Goal: Use online tool/utility: Utilize a website feature to perform a specific function

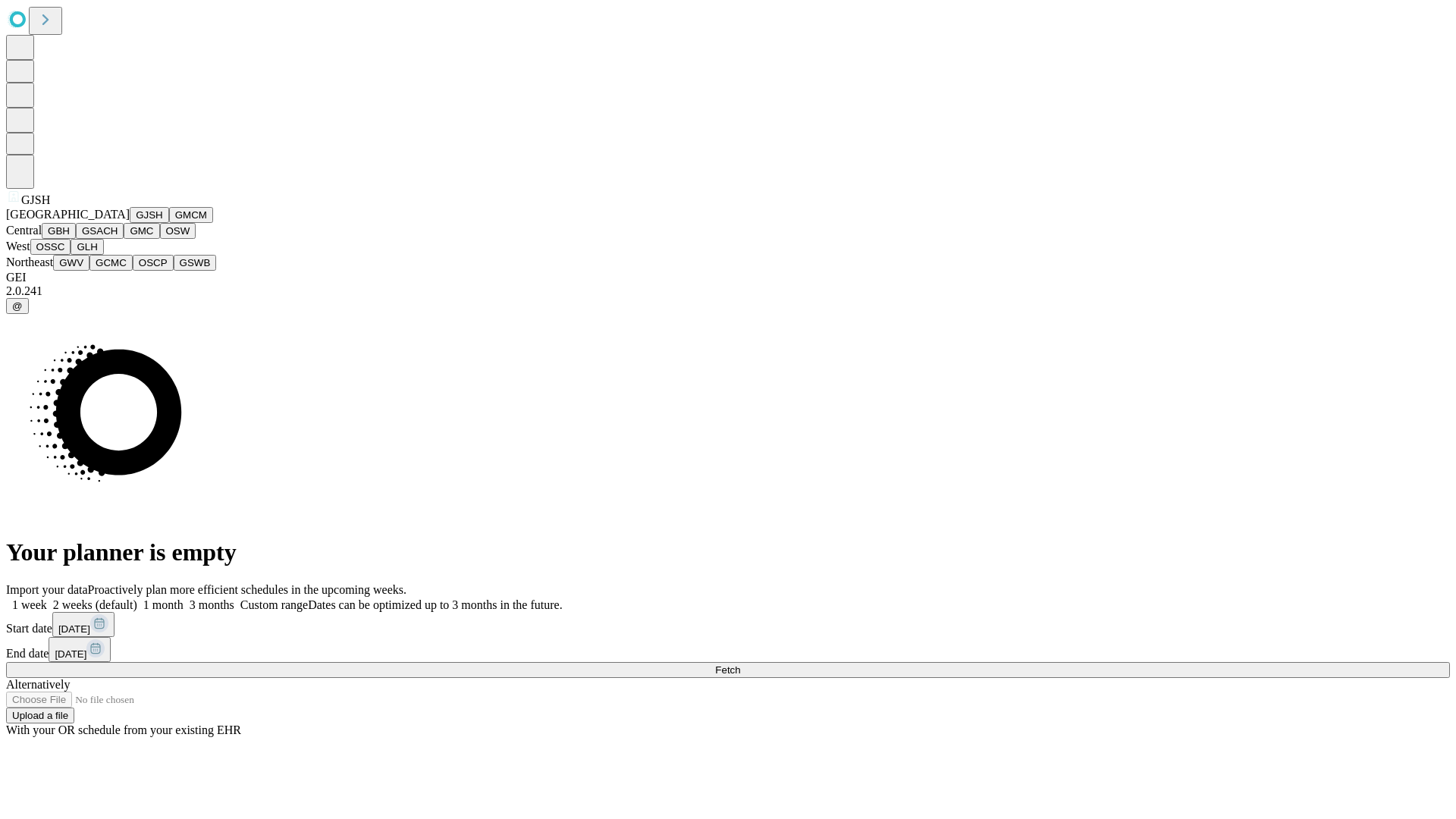
click at [130, 223] on button "GJSH" at bounding box center [149, 215] width 40 height 16
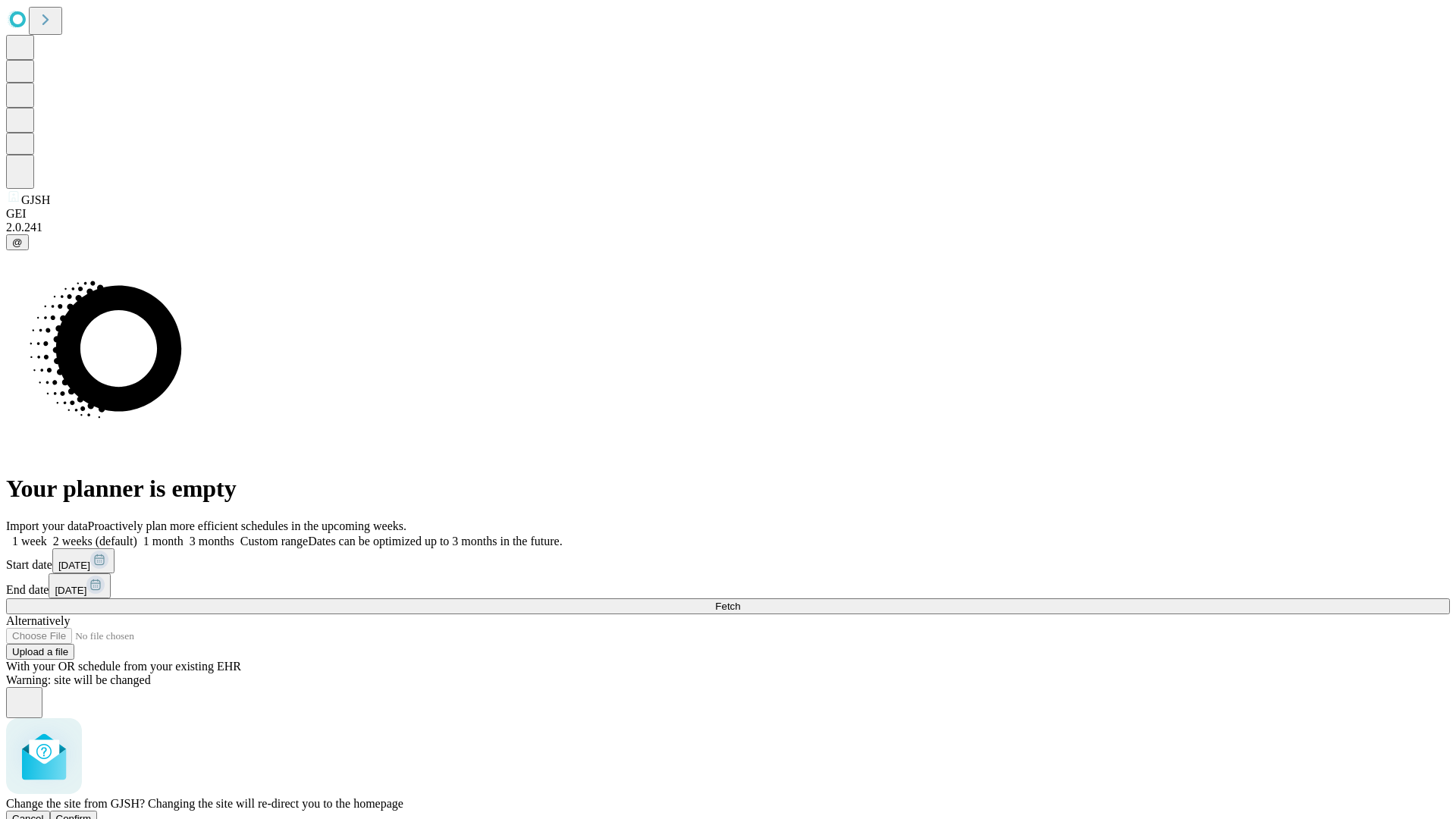
click at [92, 813] on span "Confirm" at bounding box center [74, 818] width 36 height 12
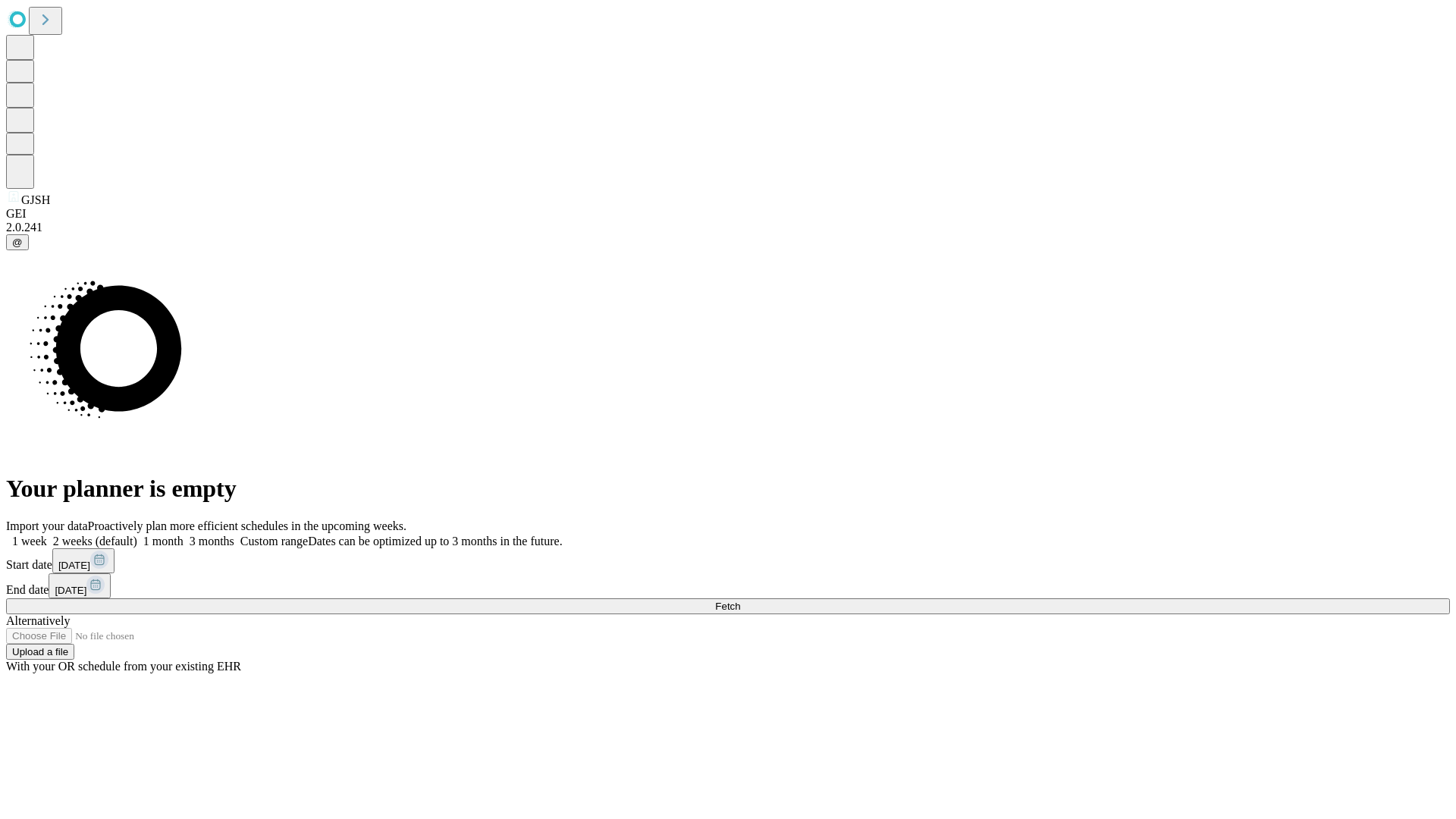
click at [137, 534] on label "2 weeks (default)" at bounding box center [92, 541] width 90 height 13
click at [740, 600] on span "Fetch" at bounding box center [727, 606] width 25 height 12
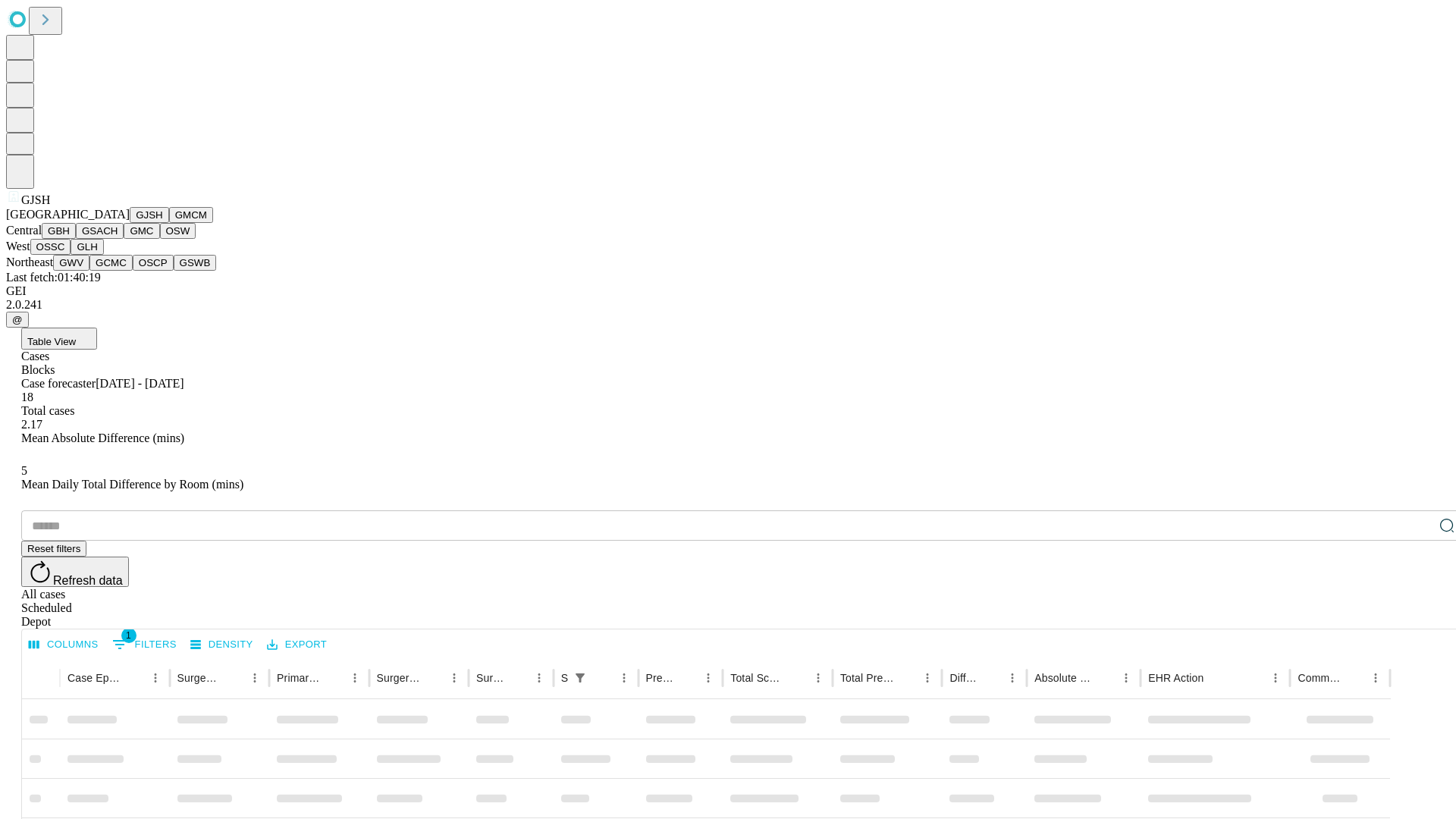
click at [169, 223] on button "GMCM" at bounding box center [191, 215] width 44 height 16
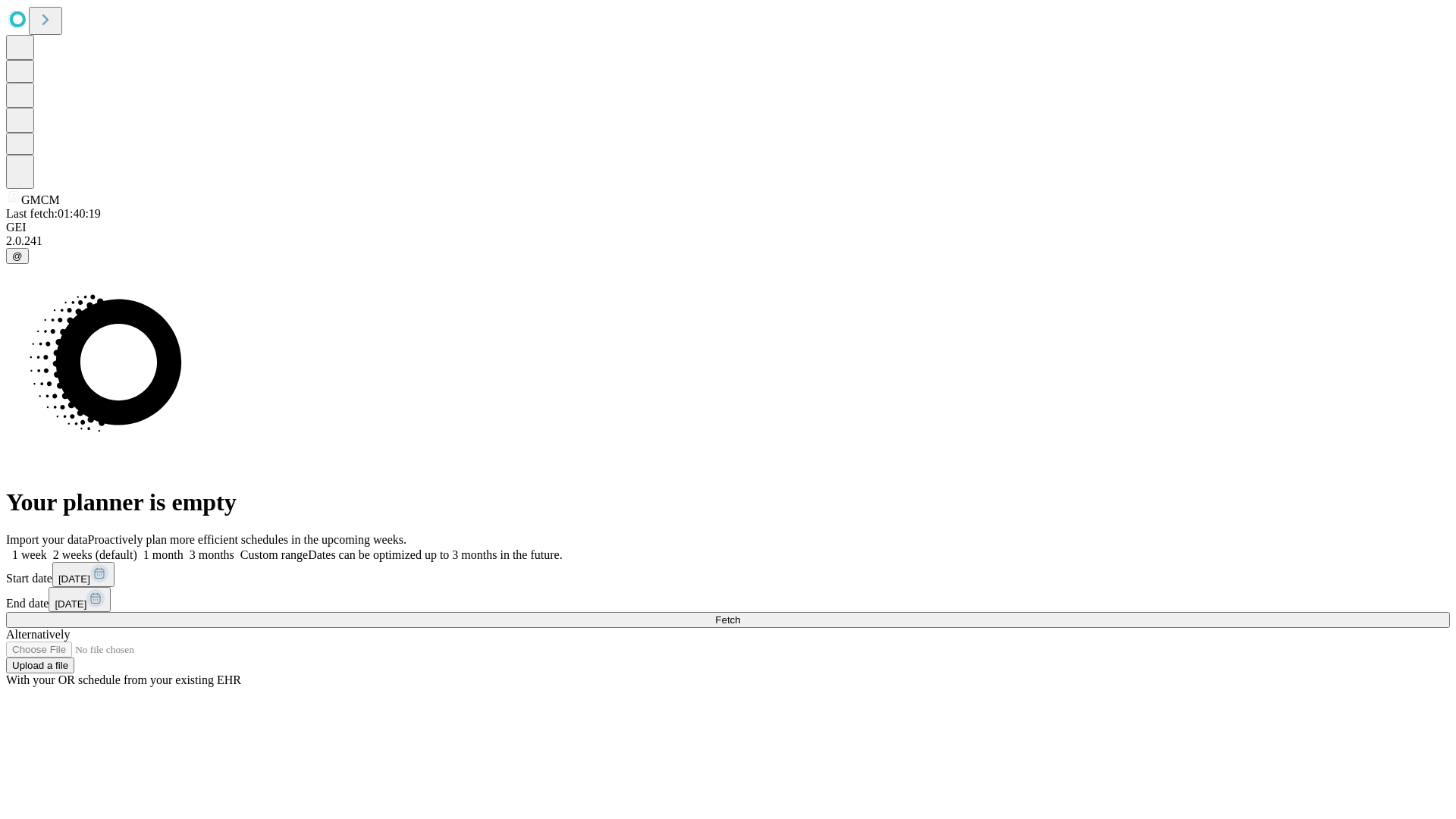
click at [137, 548] on label "2 weeks (default)" at bounding box center [92, 555] width 90 height 13
click at [740, 614] on span "Fetch" at bounding box center [727, 620] width 25 height 12
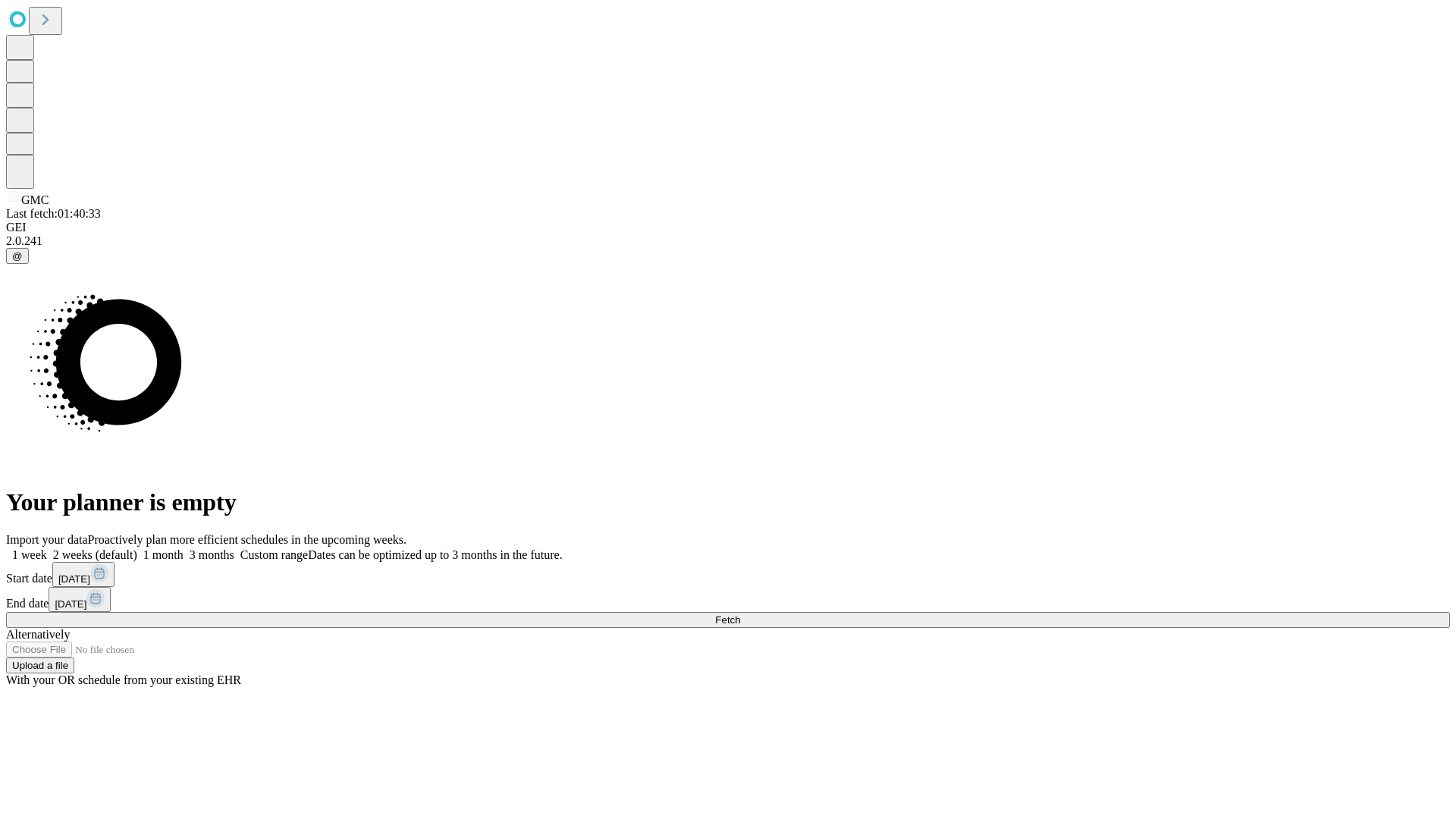
click at [740, 614] on span "Fetch" at bounding box center [727, 620] width 25 height 12
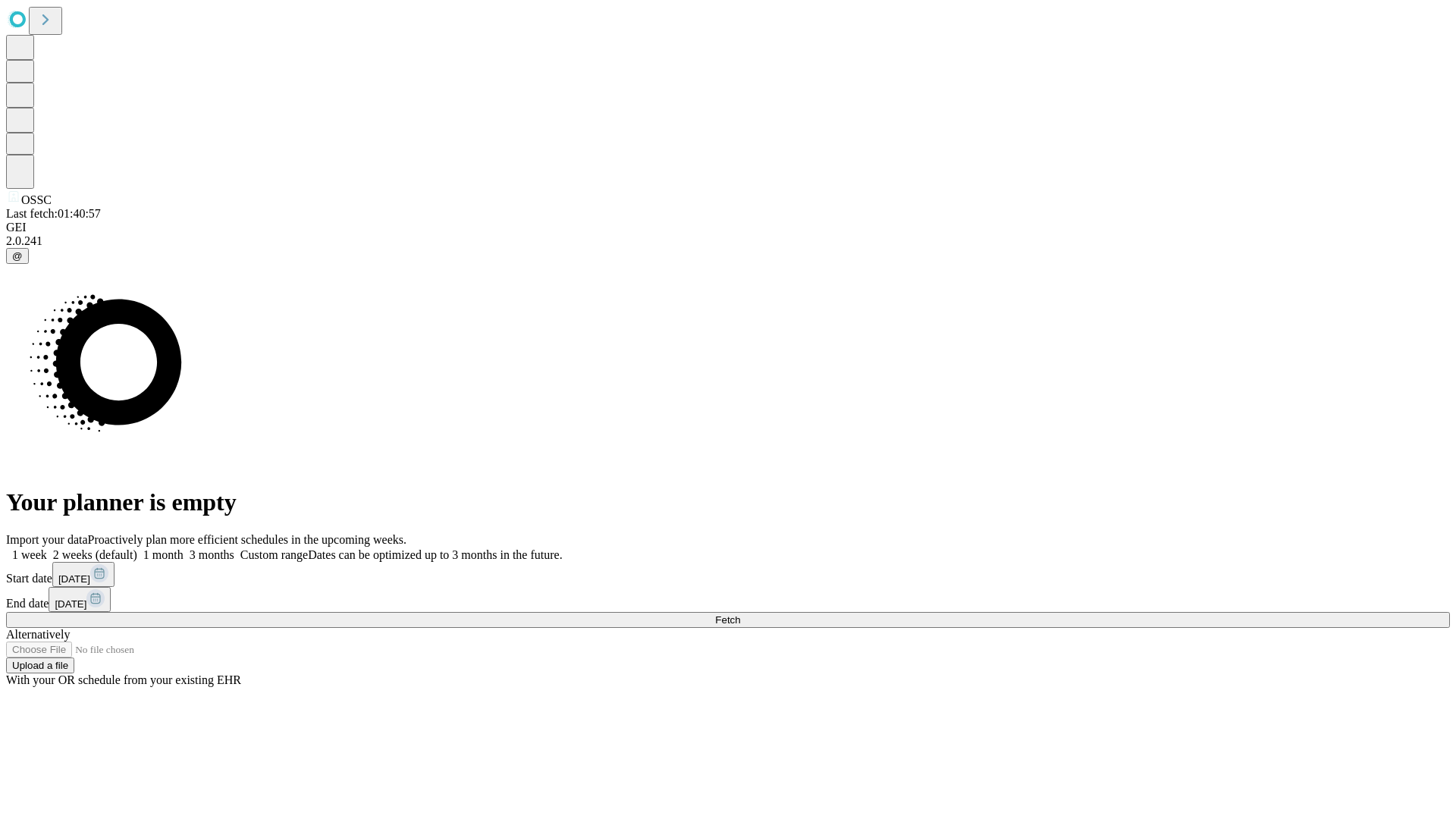
click at [137, 548] on label "2 weeks (default)" at bounding box center [92, 555] width 90 height 13
click at [740, 614] on span "Fetch" at bounding box center [727, 620] width 25 height 12
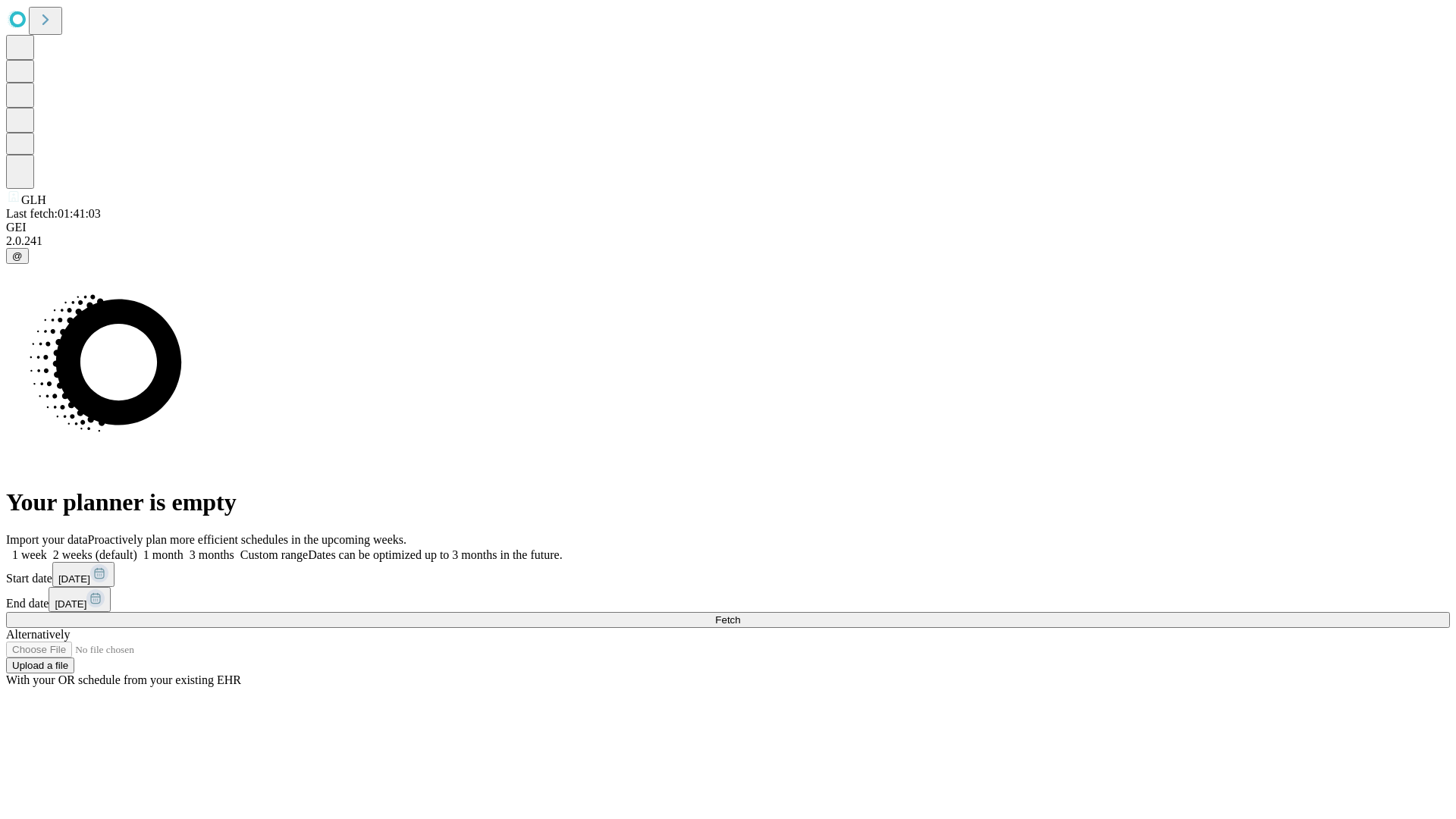
click at [137, 548] on label "2 weeks (default)" at bounding box center [92, 555] width 90 height 13
click at [740, 614] on span "Fetch" at bounding box center [727, 620] width 25 height 12
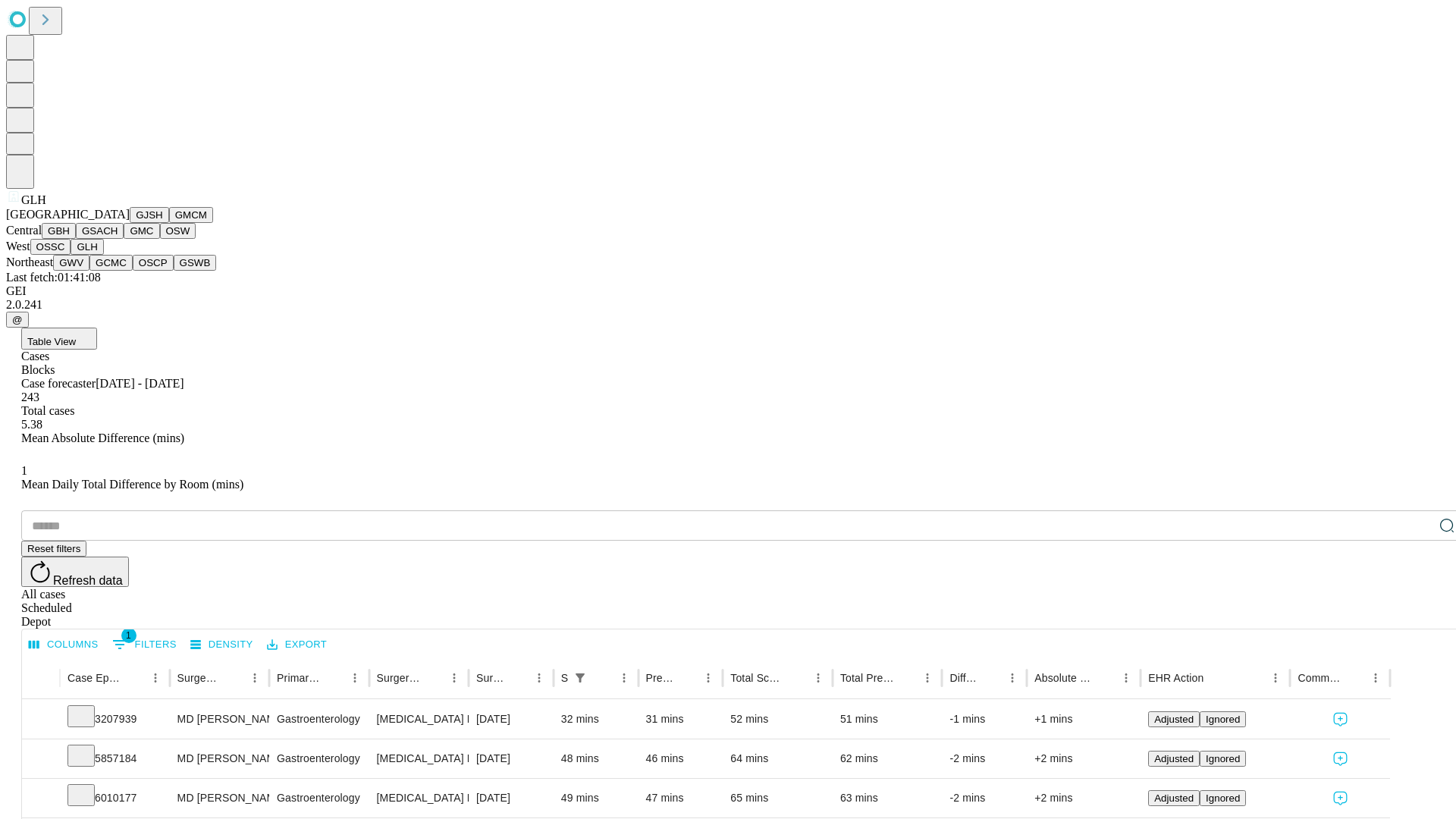
click at [89, 271] on button "GWV" at bounding box center [71, 263] width 37 height 16
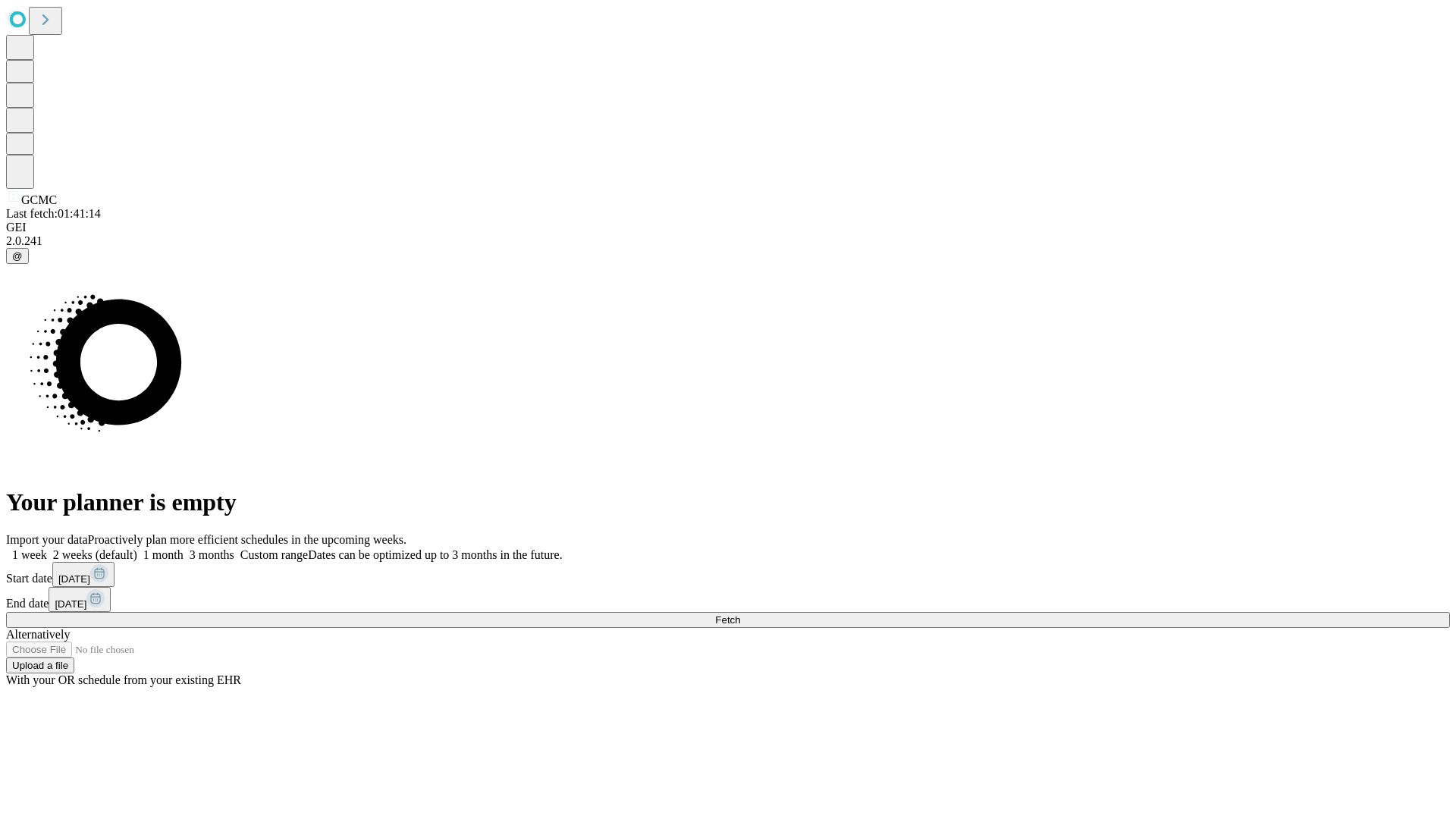
click at [137, 548] on label "2 weeks (default)" at bounding box center [92, 555] width 90 height 13
click at [740, 614] on span "Fetch" at bounding box center [727, 620] width 25 height 12
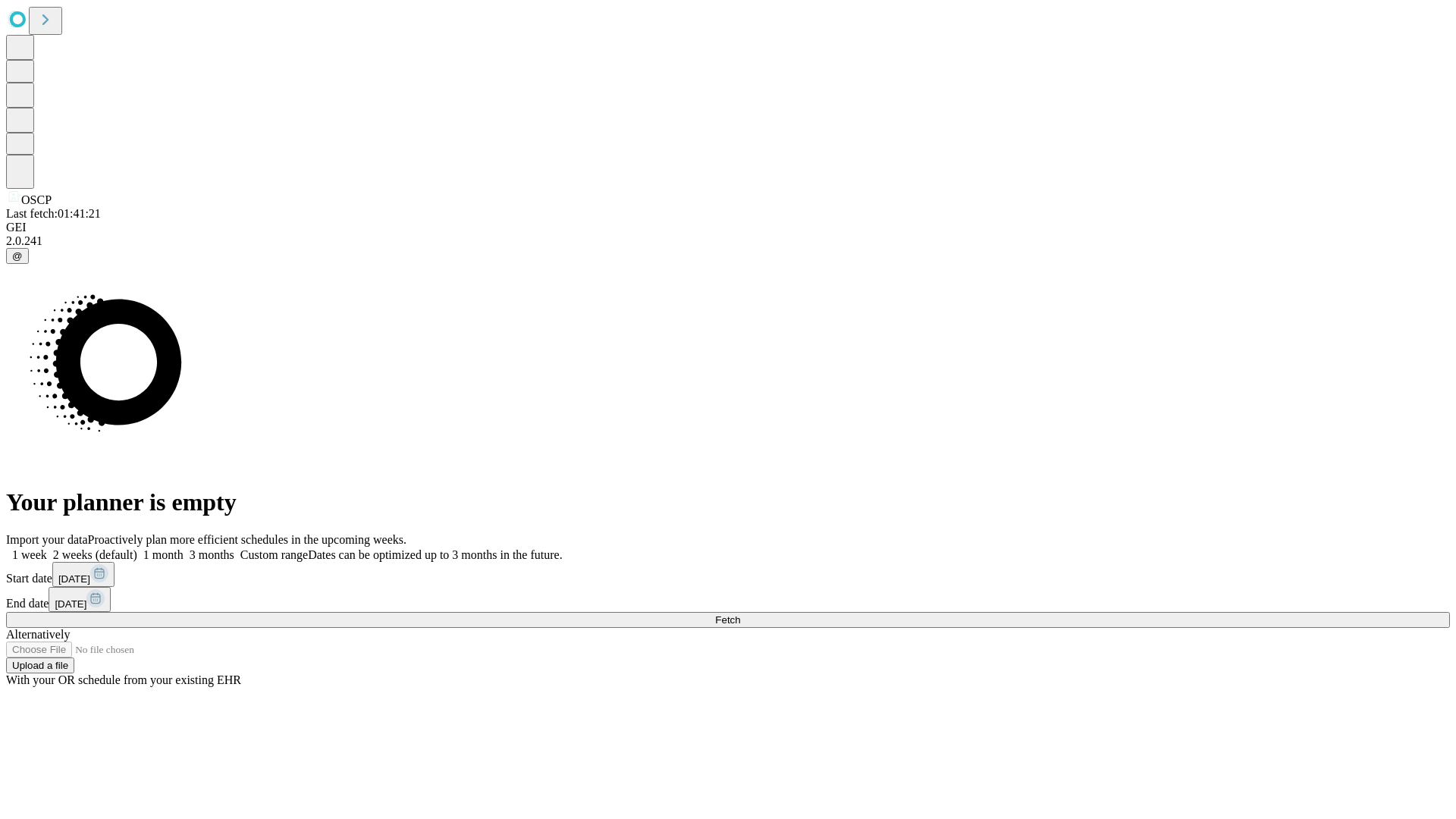
click at [137, 548] on label "2 weeks (default)" at bounding box center [92, 555] width 90 height 13
click at [740, 614] on span "Fetch" at bounding box center [727, 620] width 25 height 12
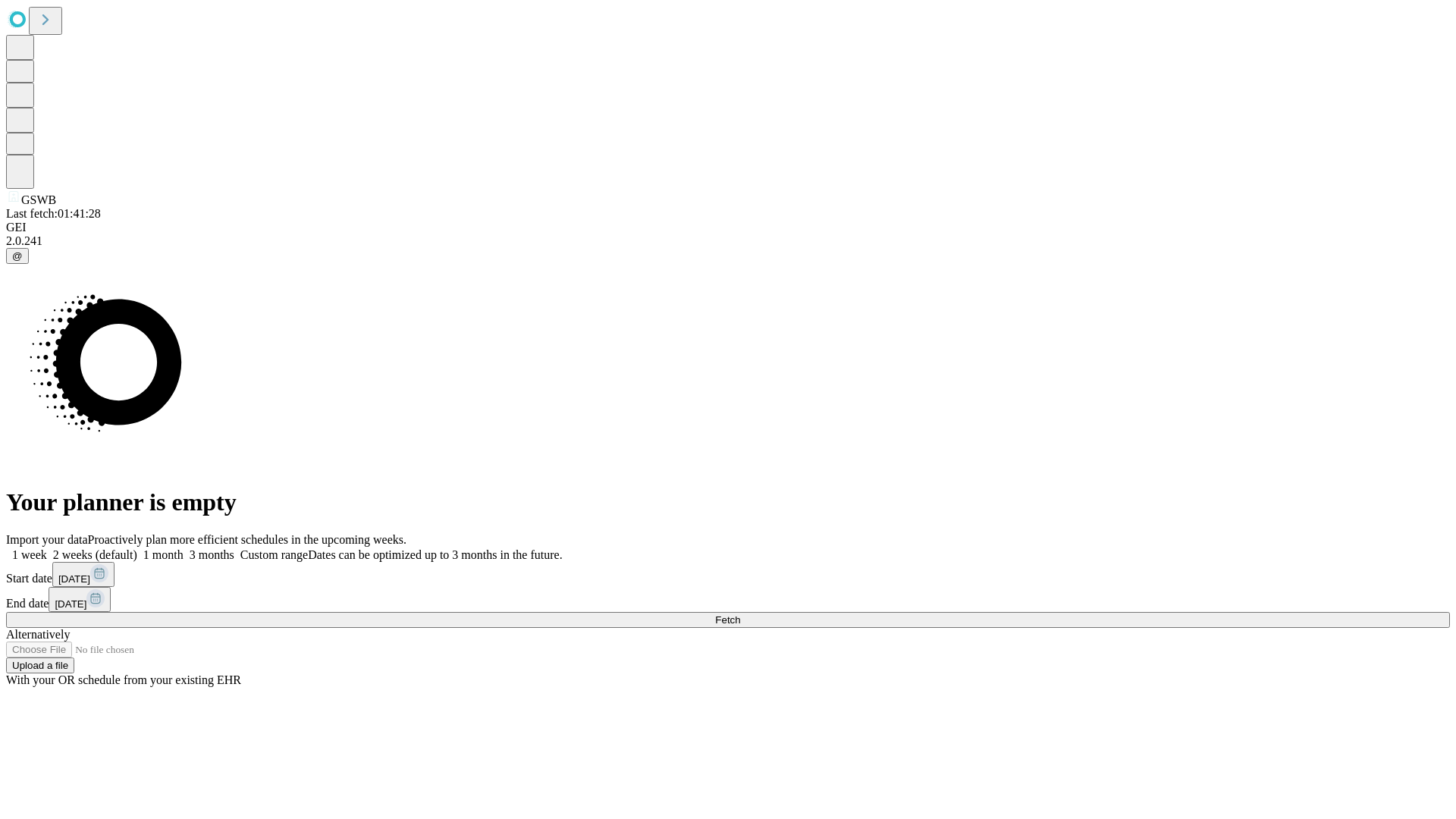
click at [137, 548] on label "2 weeks (default)" at bounding box center [92, 555] width 90 height 13
click at [740, 614] on span "Fetch" at bounding box center [727, 620] width 25 height 12
